Goal: Information Seeking & Learning: Learn about a topic

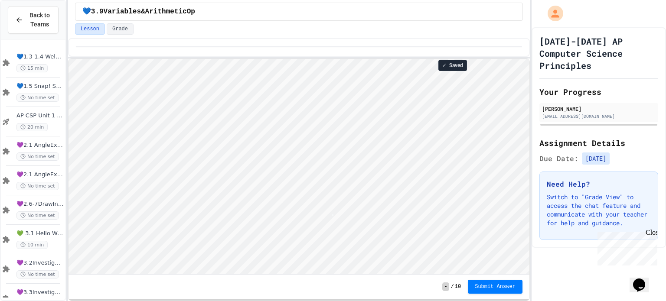
scroll to position [0, 2]
type textarea "*"
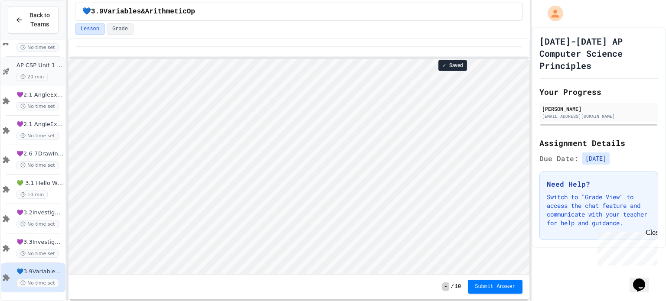
click at [50, 69] on span "AP CSP Unit 1 Review" at bounding box center [39, 65] width 47 height 7
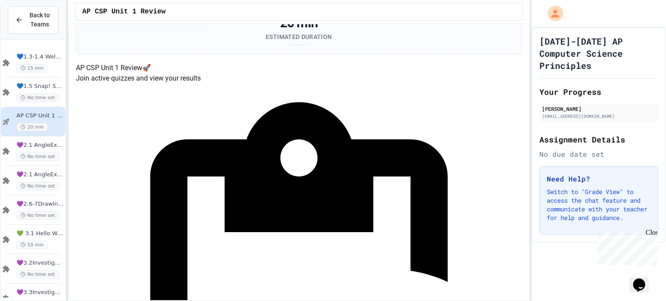
scroll to position [50, 0]
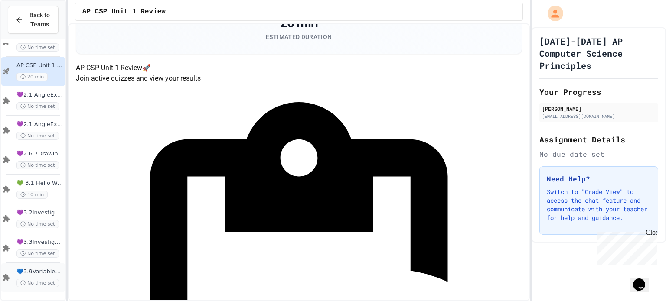
click at [48, 272] on span "💙3.9Variables&ArithmeticOp" at bounding box center [39, 271] width 47 height 7
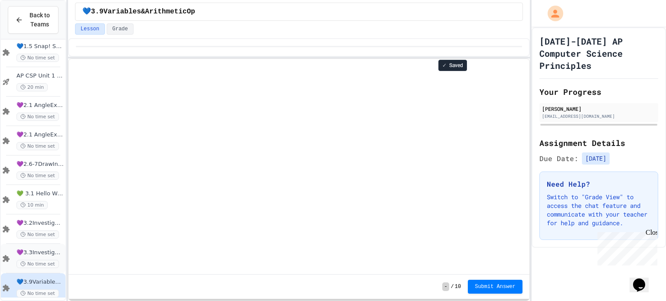
click at [44, 255] on span "💜3.3InvestigateCreateVars(A:GraphOrg)" at bounding box center [39, 252] width 47 height 7
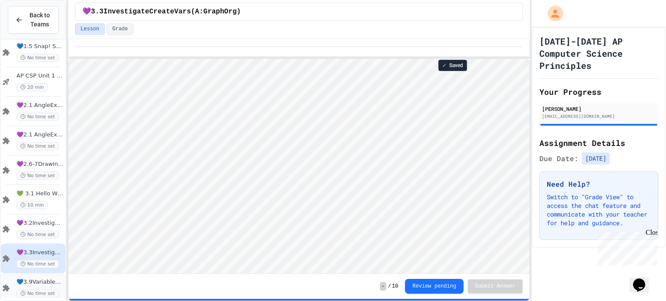
click at [24, 278] on div "💙3.9Variables&ArithmeticOp No time set" at bounding box center [33, 288] width 65 height 29
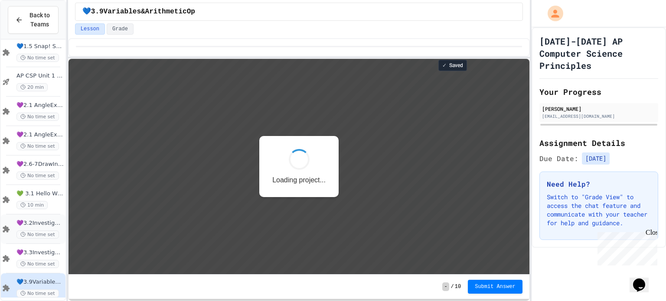
click at [43, 218] on div "💜3.2InvestigateCreateVars No time set" at bounding box center [33, 229] width 65 height 29
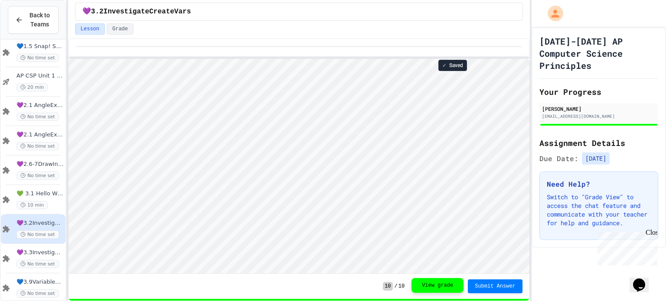
click at [431, 286] on button "View grade" at bounding box center [438, 285] width 52 height 15
click at [35, 193] on span "💚 3.1 Hello World" at bounding box center [39, 193] width 47 height 7
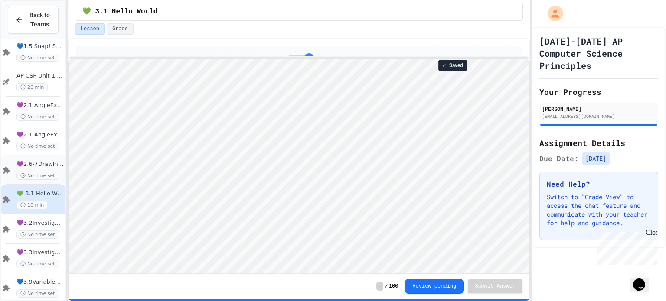
click at [42, 163] on span "💜2.6-7DrawInternet" at bounding box center [39, 164] width 47 height 7
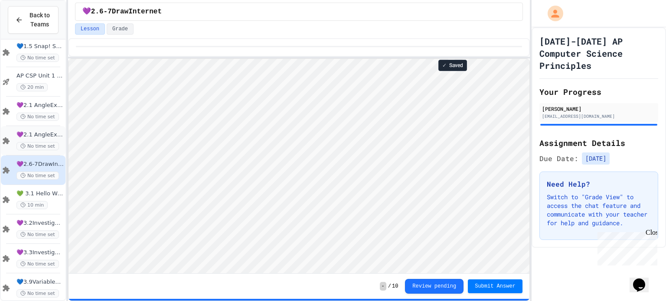
click at [48, 130] on div "💜2.1 AngleExperiments2 No time set" at bounding box center [33, 140] width 65 height 29
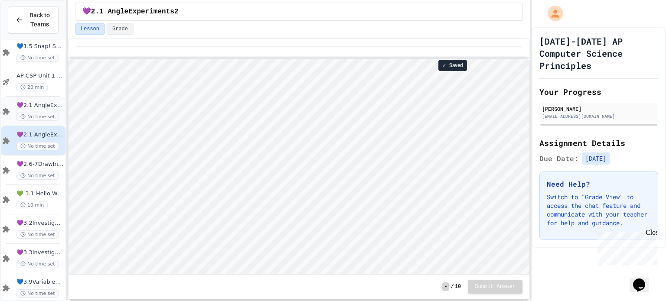
click at [44, 104] on span "💜2.1 AngleExperiments1" at bounding box center [39, 105] width 47 height 7
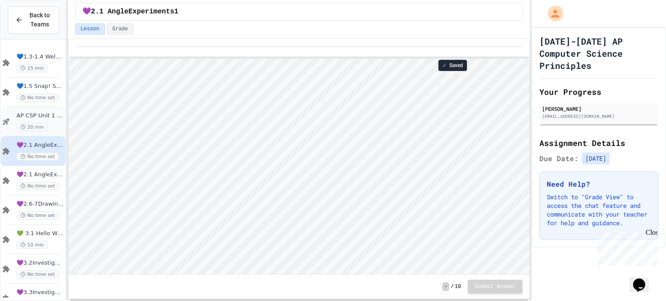
click at [37, 115] on span "AP CSP Unit 1 Review" at bounding box center [39, 115] width 47 height 7
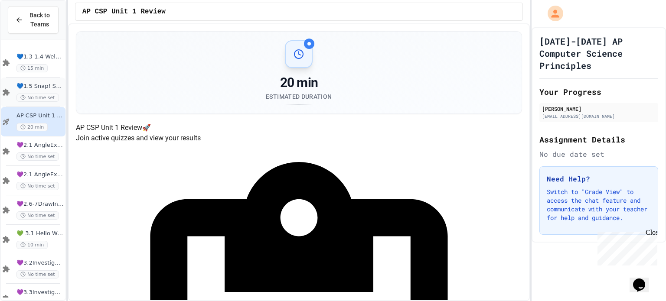
click at [39, 84] on span "💙1.5 Snap! ScavengerHunt" at bounding box center [39, 86] width 47 height 7
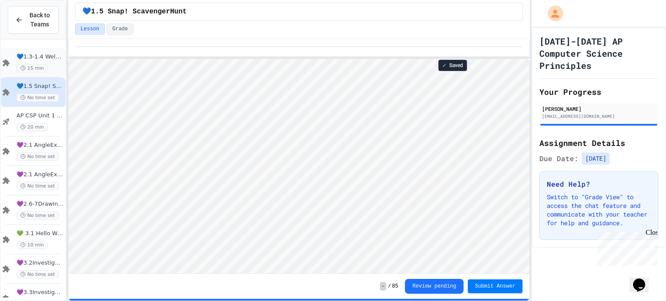
click at [43, 56] on span "💙1.3-1.4 WelcometoSnap!" at bounding box center [39, 56] width 47 height 7
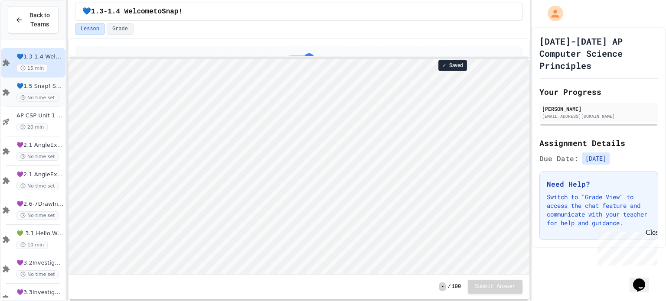
scroll to position [50, 0]
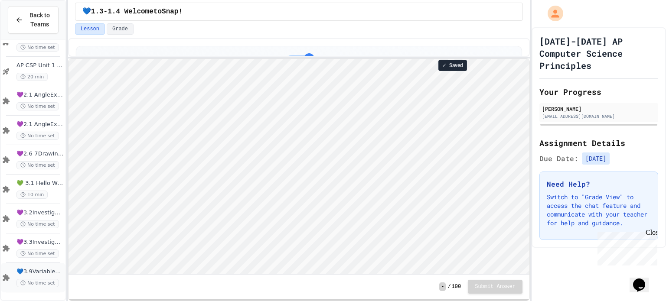
click at [46, 267] on div "💙3.9Variables&ArithmeticOp No time set" at bounding box center [33, 277] width 65 height 29
